Goal: Navigation & Orientation: Find specific page/section

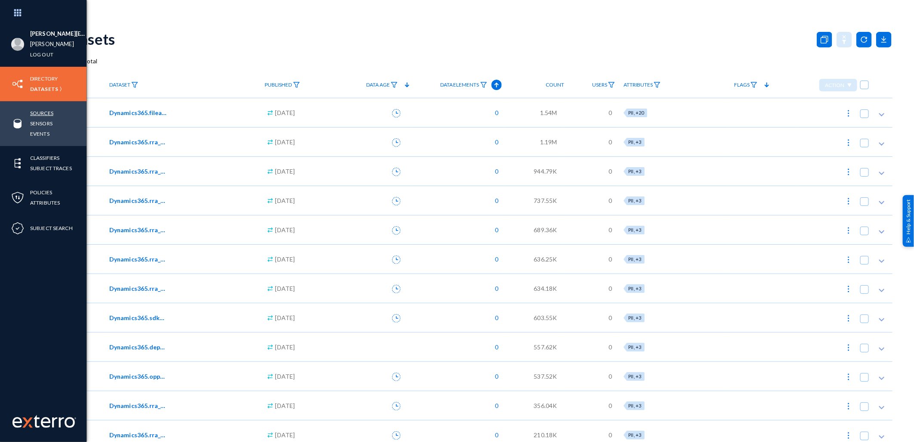
click at [43, 111] on link "Sources" at bounding box center [41, 113] width 23 height 10
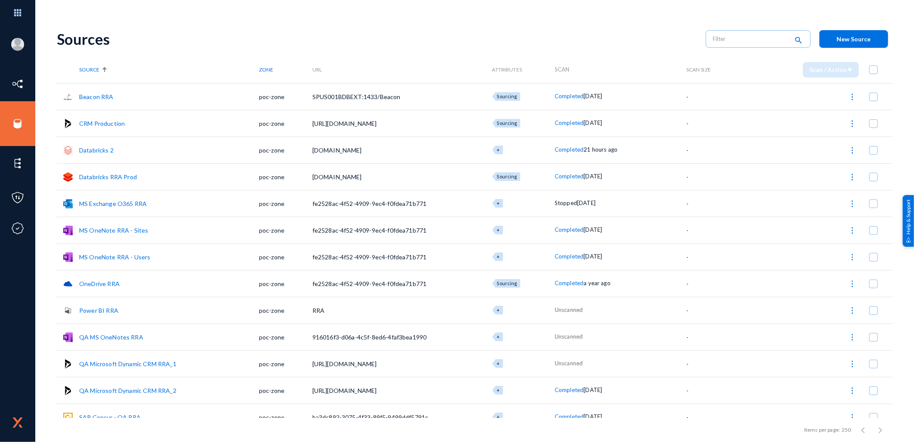
scroll to position [119, 0]
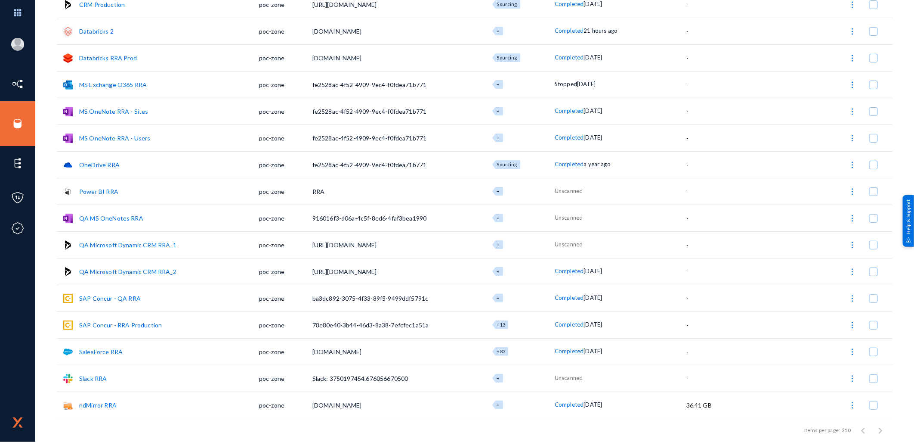
click at [92, 376] on link "Slack RRA" at bounding box center [93, 378] width 28 height 7
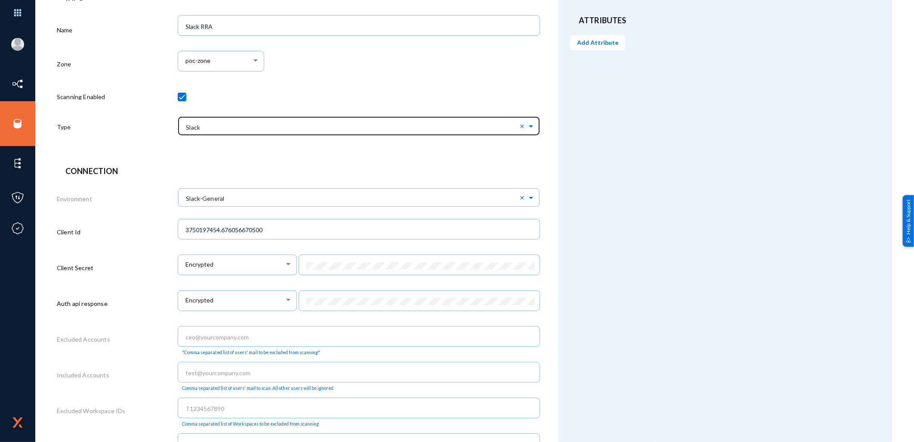
scroll to position [84, 0]
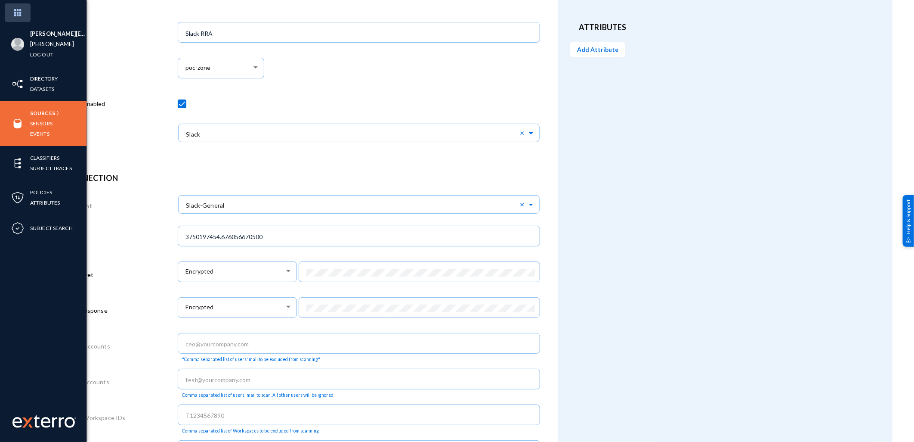
click at [18, 12] on img at bounding box center [18, 12] width 26 height 19
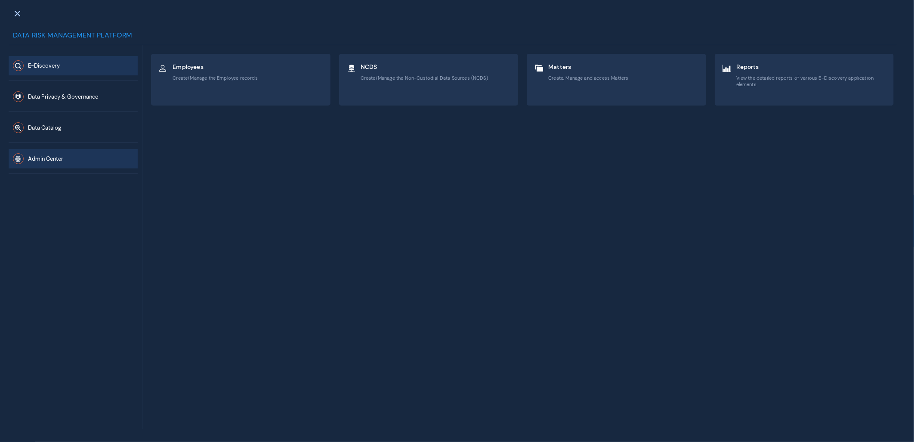
click at [62, 158] on span "Admin Center" at bounding box center [45, 158] width 35 height 7
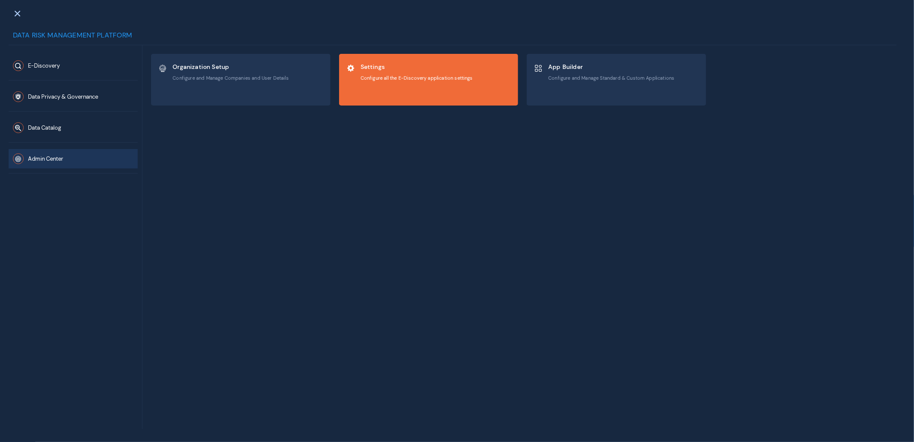
click at [367, 77] on span "Configure all the E-Discovery application settings" at bounding box center [417, 78] width 112 height 6
